Goal: Task Accomplishment & Management: Use online tool/utility

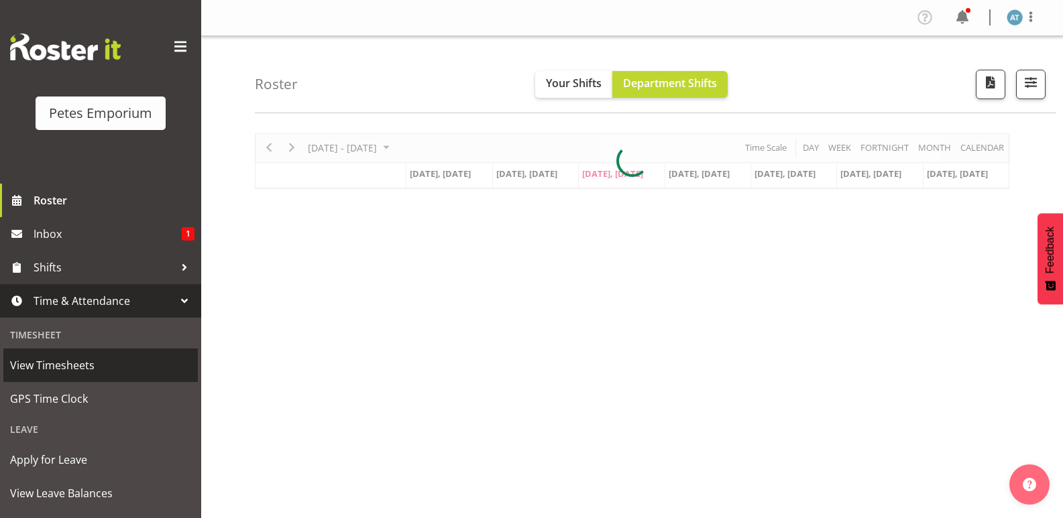
click at [82, 375] on span "View Timesheets" at bounding box center [100, 365] width 181 height 20
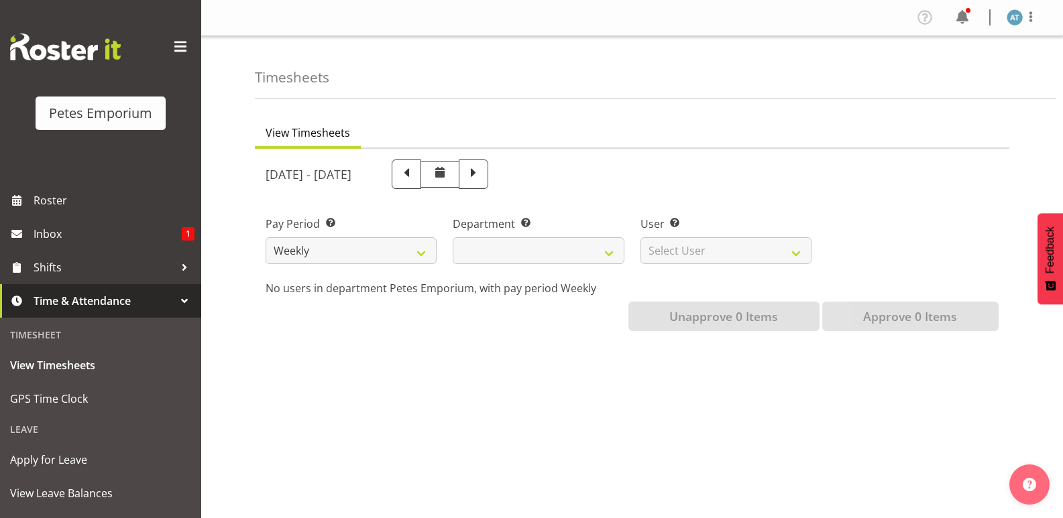
select select
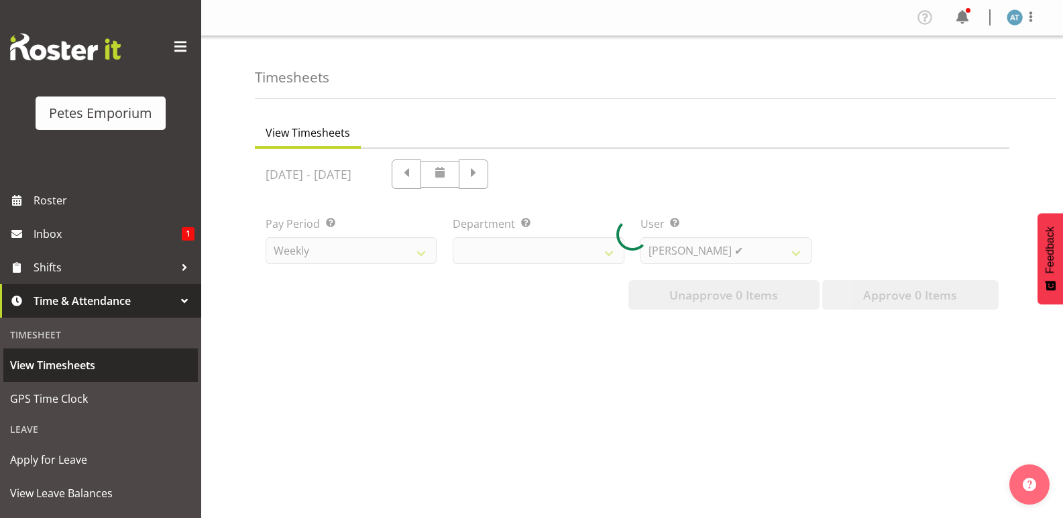
click at [119, 351] on link "View Timesheets" at bounding box center [100, 366] width 194 height 34
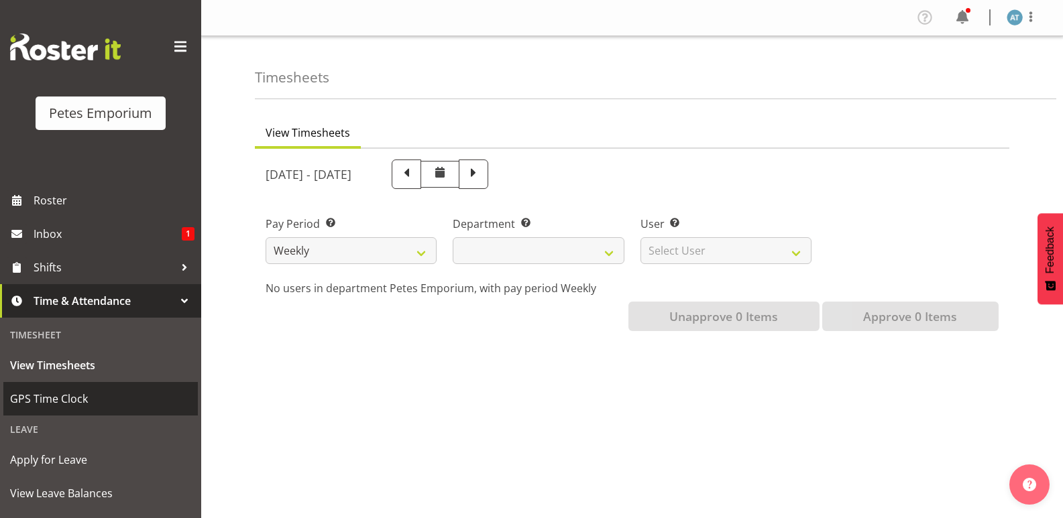
click at [72, 390] on span "GPS Time Clock" at bounding box center [100, 399] width 181 height 20
select select
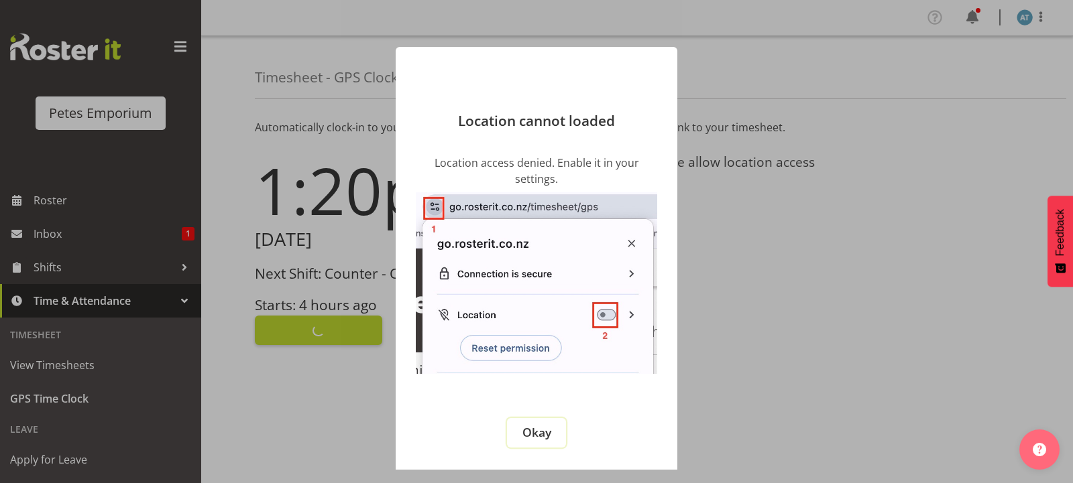
click at [538, 432] on span "Okay" at bounding box center [536, 432] width 29 height 16
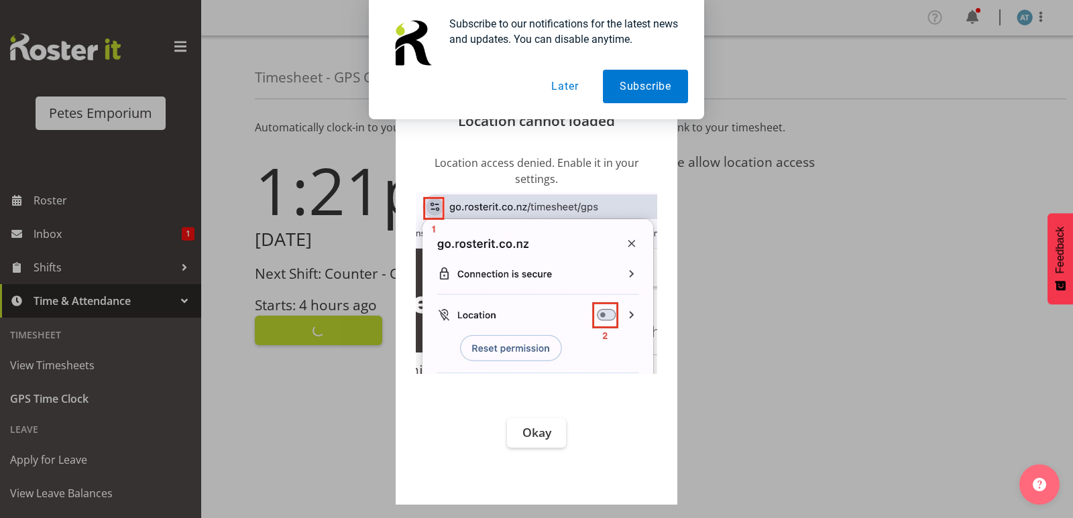
click at [568, 86] on button "Later" at bounding box center [564, 87] width 60 height 34
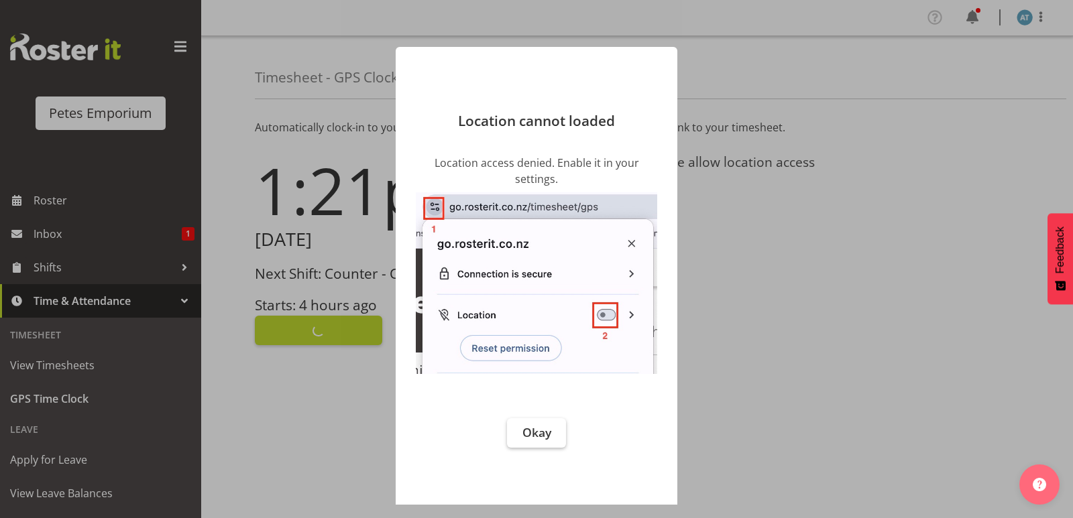
click at [544, 434] on span "Okay" at bounding box center [536, 432] width 29 height 16
